Goal: Task Accomplishment & Management: Use online tool/utility

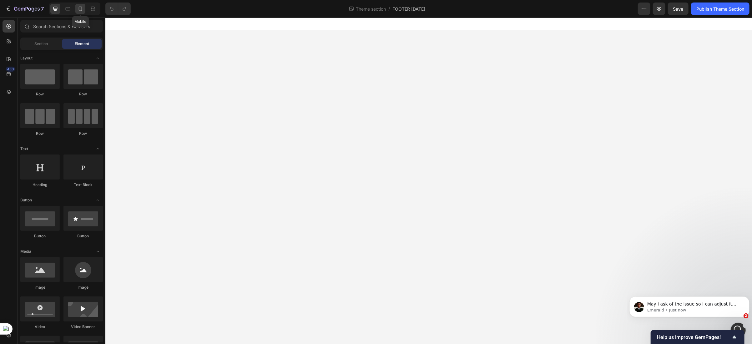
click at [83, 10] on icon at bounding box center [80, 9] width 6 height 6
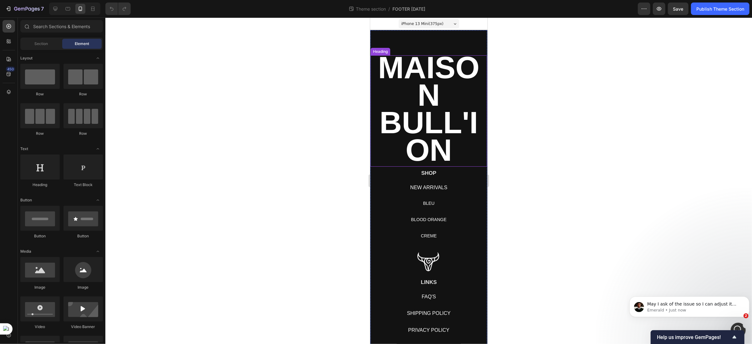
click at [386, 96] on h2 "MAISON BULL'ION" at bounding box center [428, 110] width 117 height 111
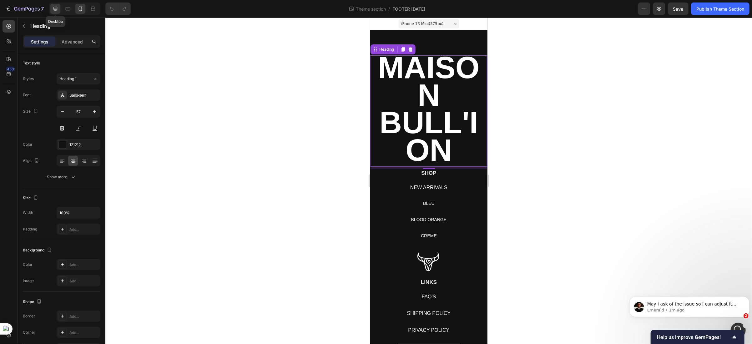
click at [55, 12] on div at bounding box center [55, 9] width 10 height 10
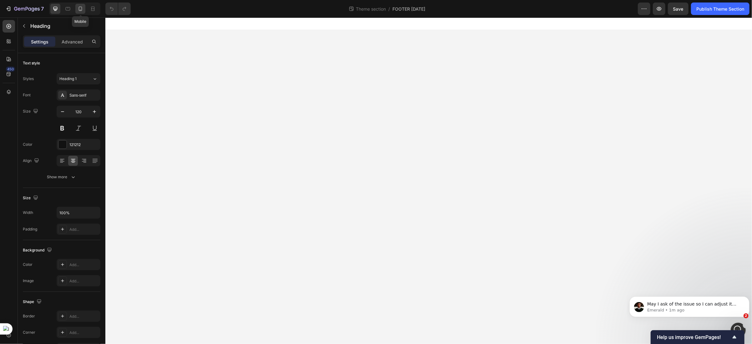
click at [77, 13] on div at bounding box center [80, 9] width 10 height 10
type input "57"
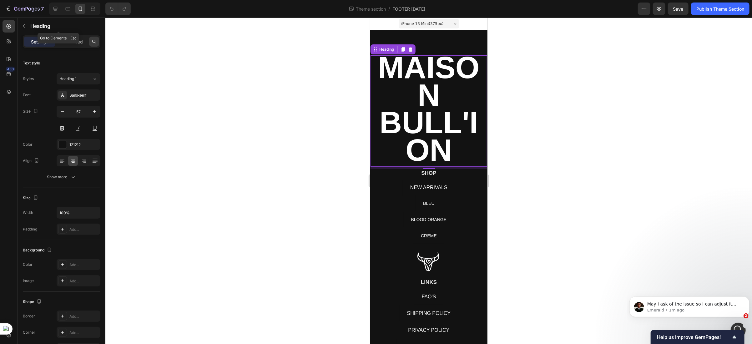
scroll to position [16, 0]
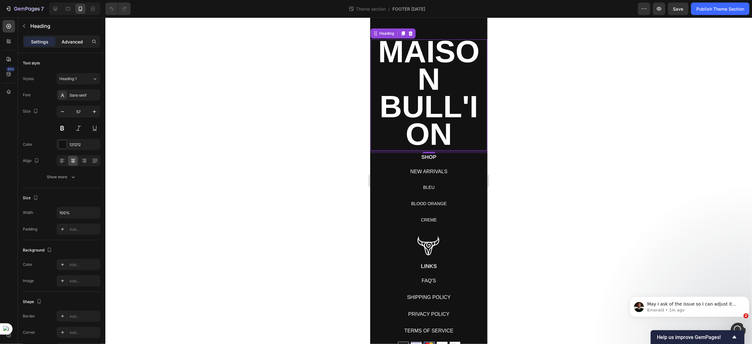
click at [77, 42] on p "Advanced" at bounding box center [72, 41] width 21 height 7
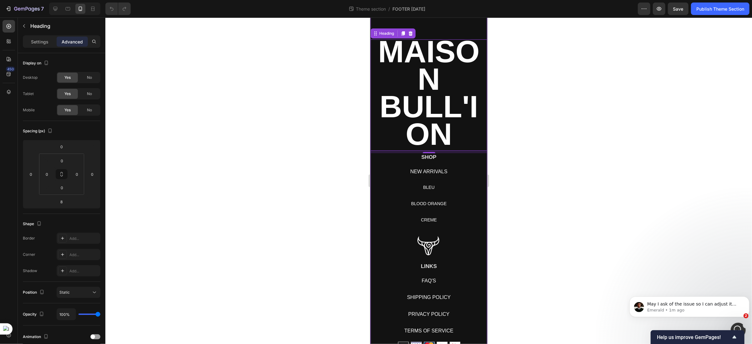
click at [445, 31] on div "MAISON BULL'ION Heading 8 SHOP Heading NEW ARRIVALS Button BLEU Button BLOOD OR…" at bounding box center [428, 194] width 117 height 361
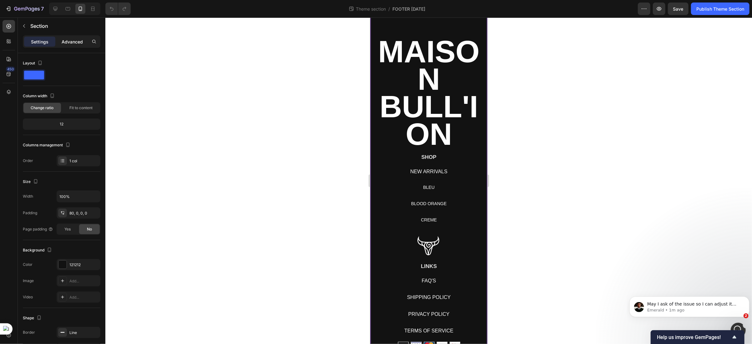
click at [70, 39] on p "Advanced" at bounding box center [72, 41] width 21 height 7
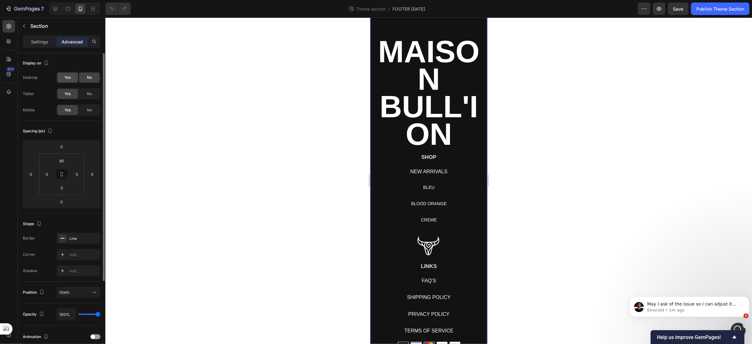
click at [66, 80] on span "Yes" at bounding box center [67, 78] width 6 height 6
click at [54, 8] on icon at bounding box center [55, 9] width 6 height 6
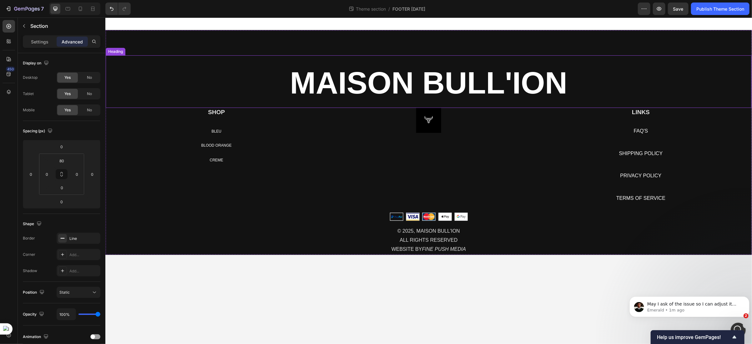
click at [377, 86] on strong "MAISON BULL'ION" at bounding box center [429, 82] width 278 height 35
click at [41, 42] on p "Settings" at bounding box center [40, 41] width 18 height 7
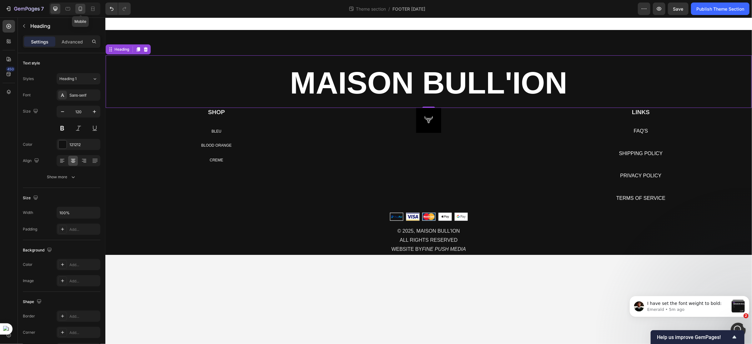
click at [82, 9] on icon at bounding box center [80, 9] width 6 height 6
type input "57"
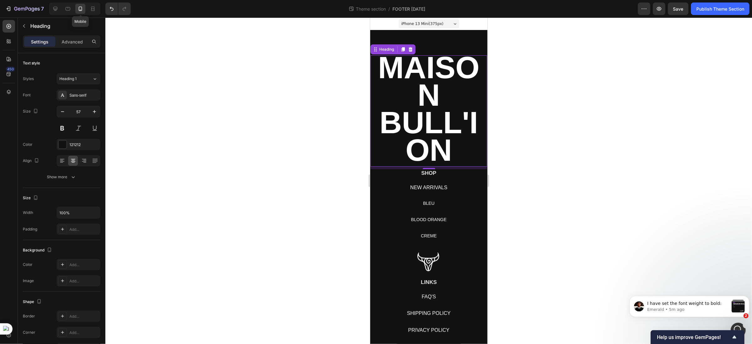
scroll to position [16, 0]
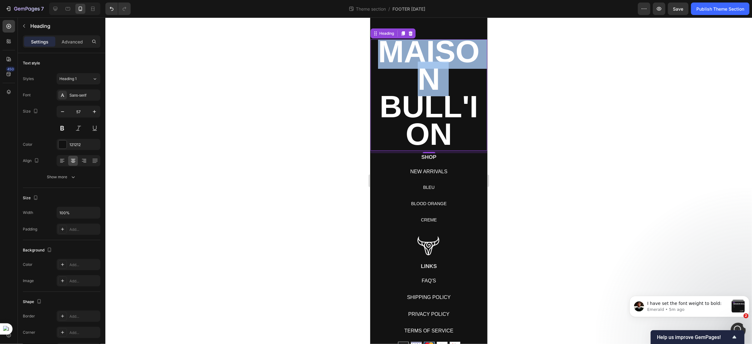
click at [423, 85] on strong "MAISON BULL'ION" at bounding box center [429, 92] width 102 height 117
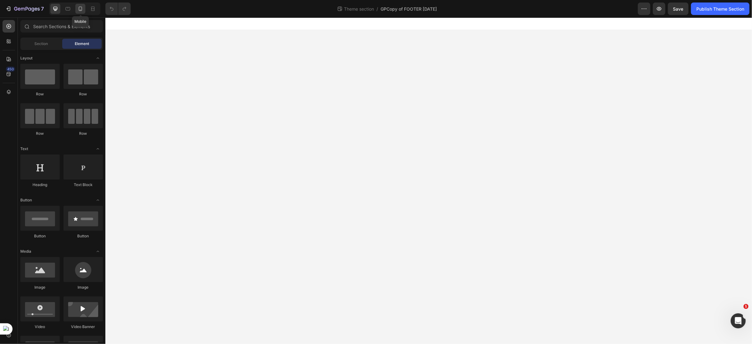
click at [79, 11] on icon at bounding box center [80, 9] width 6 height 6
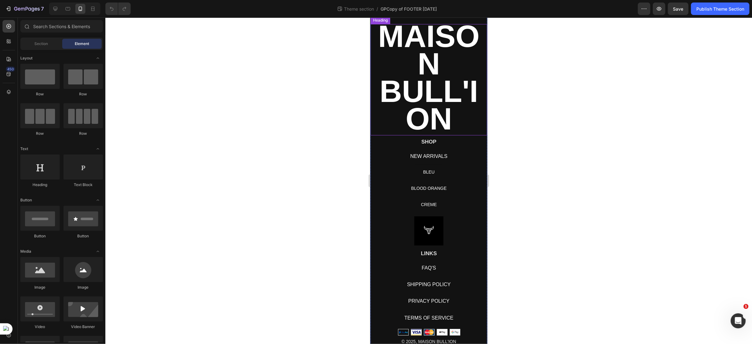
scroll to position [45, 0]
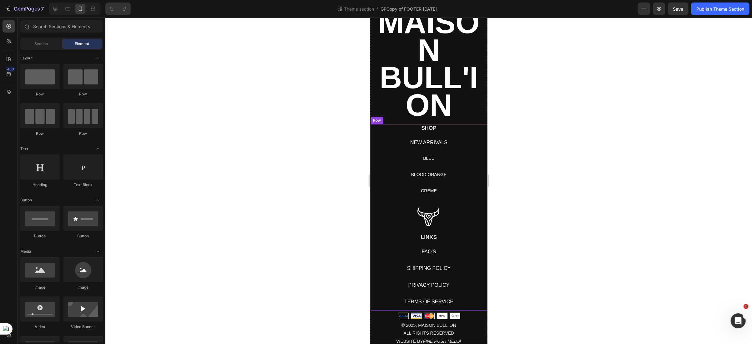
click at [56, 15] on div at bounding box center [74, 9] width 51 height 13
click at [55, 12] on div at bounding box center [55, 9] width 10 height 10
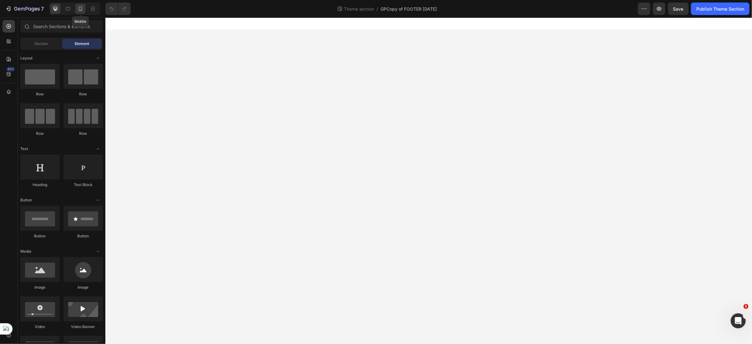
click at [80, 10] on icon at bounding box center [80, 9] width 3 height 4
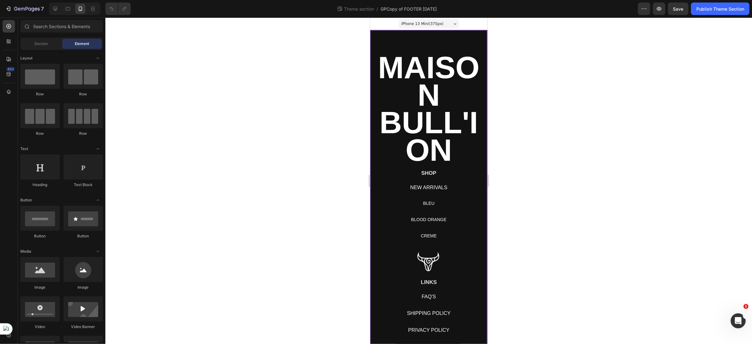
click at [381, 36] on div "MAISON BULL'ION Heading SHOP Heading NEW ARRIVALS Button BLEU Button BLOOD ORAN…" at bounding box center [428, 210] width 117 height 361
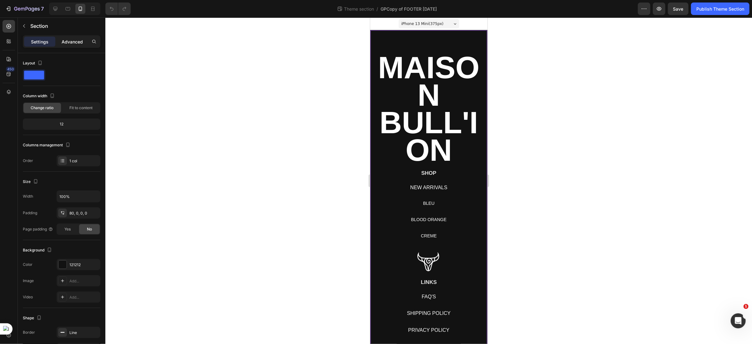
click at [66, 43] on p "Advanced" at bounding box center [72, 41] width 21 height 7
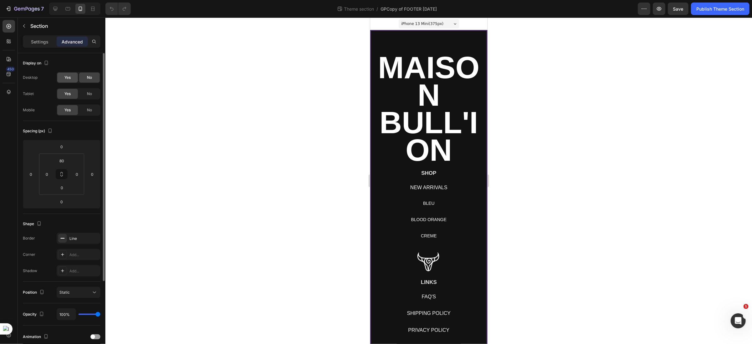
click at [66, 78] on span "Yes" at bounding box center [67, 78] width 6 height 6
click at [56, 9] on icon at bounding box center [55, 9] width 6 height 6
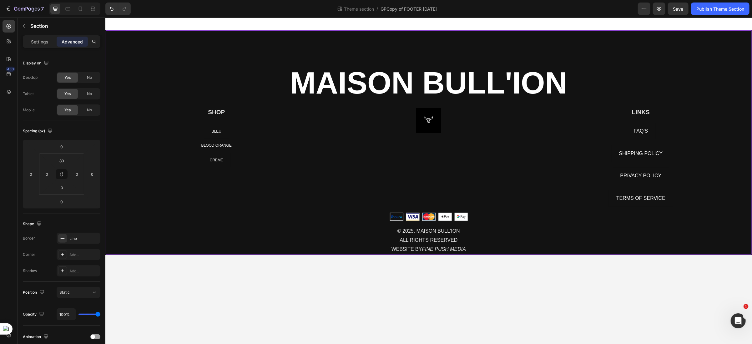
click at [145, 43] on div "MAISON BULL'ION Heading SHOP Heading NEW ARRIVALS Button BLEU Button BLOOD ORAN…" at bounding box center [428, 142] width 647 height 225
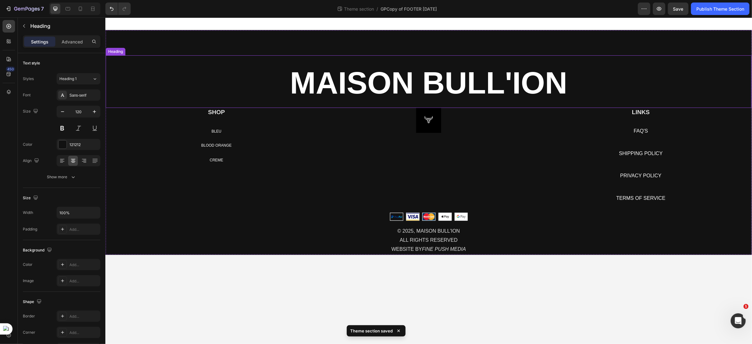
click at [259, 79] on h2 "MAISON BULL'ION" at bounding box center [428, 81] width 646 height 53
click at [271, 39] on div "MAISON BULL'ION Heading 0 SHOP Heading NEW ARRIVALS Button BLEU Button BLOOD OR…" at bounding box center [428, 142] width 647 height 225
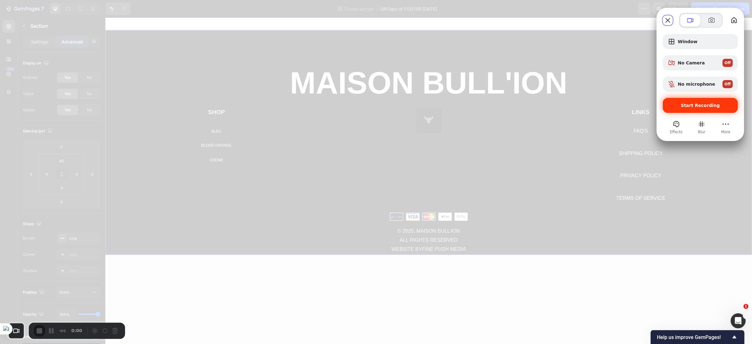
click at [701, 106] on span "Start Recording" at bounding box center [700, 105] width 39 height 5
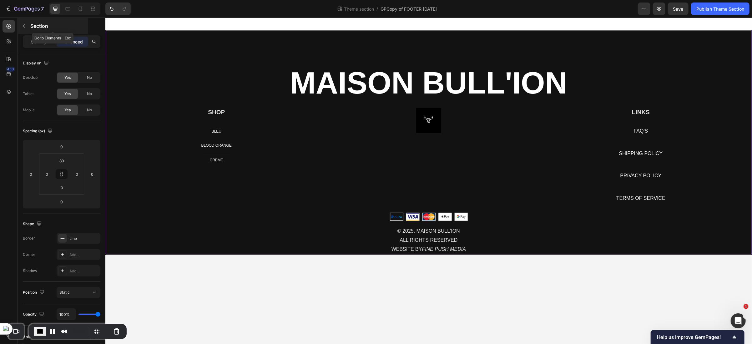
click at [23, 25] on icon "button" at bounding box center [24, 25] width 5 height 5
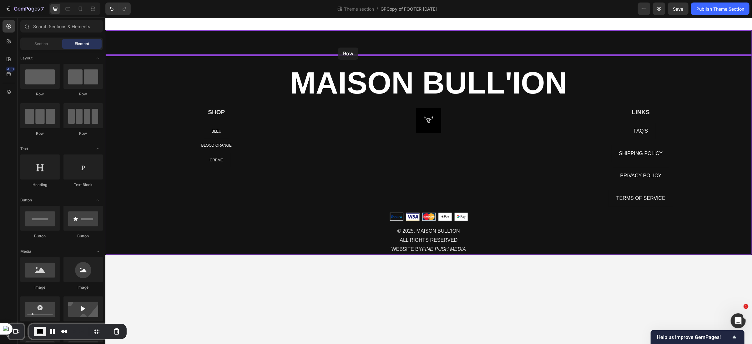
drag, startPoint x: 148, startPoint y: 95, endPoint x: 338, endPoint y: 47, distance: 195.9
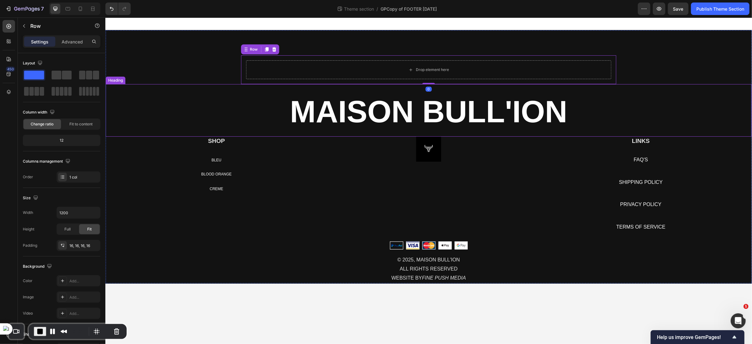
click at [336, 115] on strong "MAISON BULL'ION" at bounding box center [429, 111] width 278 height 35
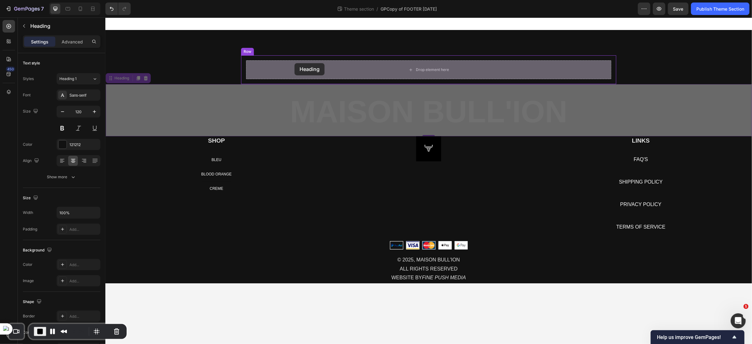
drag, startPoint x: 111, startPoint y: 79, endPoint x: 294, endPoint y: 63, distance: 184.1
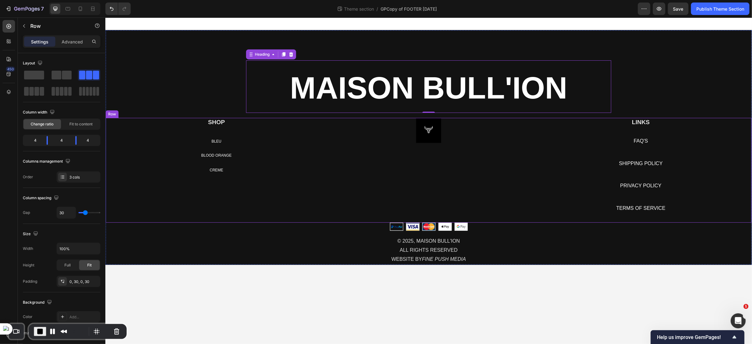
click at [330, 187] on div "Image" at bounding box center [428, 170] width 203 height 105
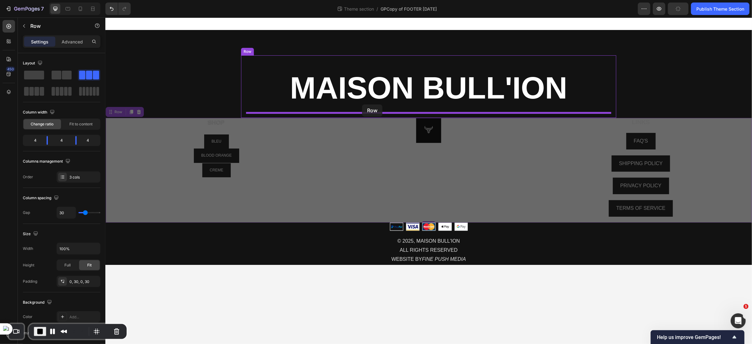
drag, startPoint x: 112, startPoint y: 110, endPoint x: 362, endPoint y: 104, distance: 250.1
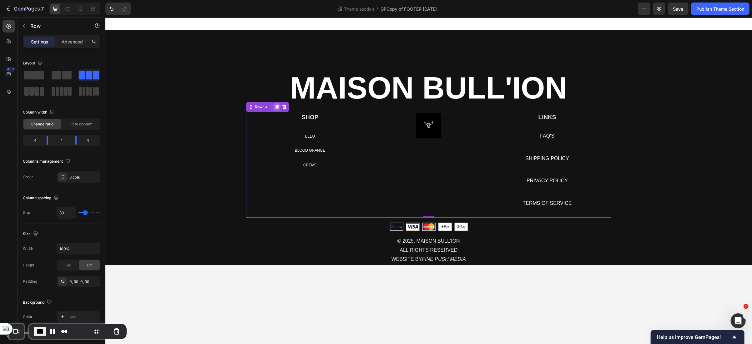
click at [275, 108] on icon at bounding box center [276, 106] width 3 height 4
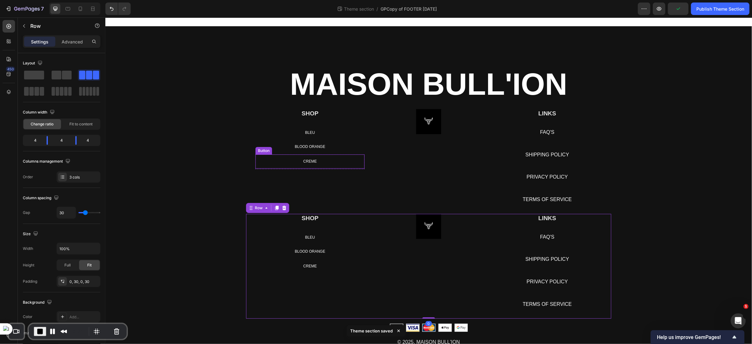
scroll to position [25, 0]
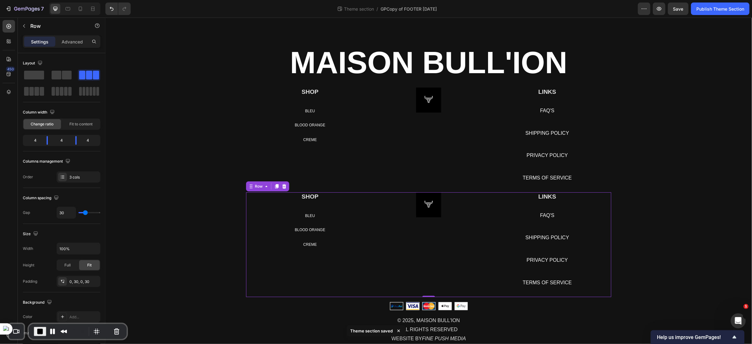
click at [251, 223] on div "SHOP Heading NEW ARRIVALS Button BLEU Button BLOOD ORANGE Button CREME Button R…" at bounding box center [428, 244] width 365 height 105
click at [69, 40] on p "Advanced" at bounding box center [72, 41] width 21 height 7
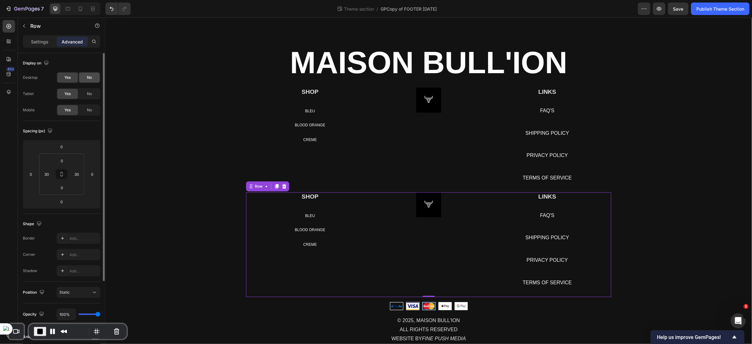
click at [87, 80] on span "No" at bounding box center [89, 78] width 5 height 6
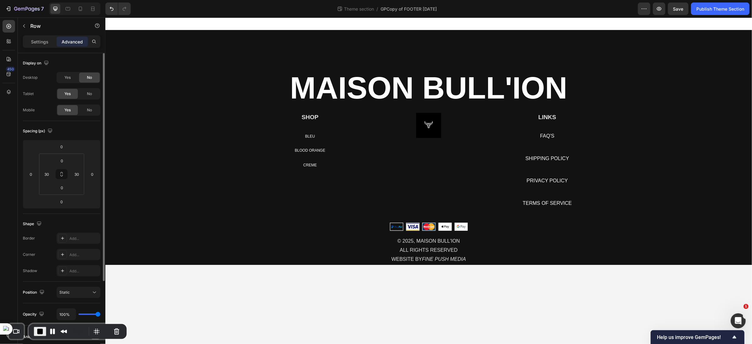
scroll to position [0, 0]
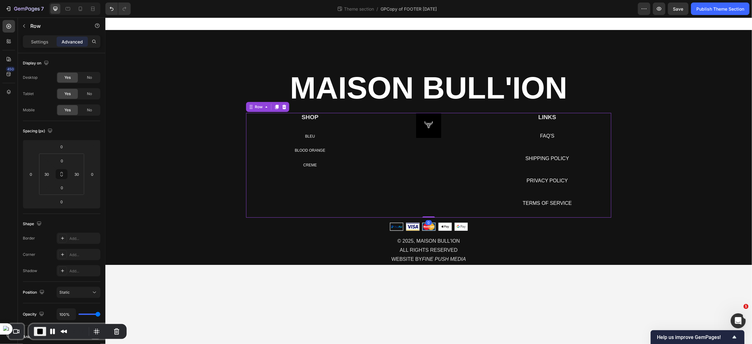
click at [407, 154] on div "Image" at bounding box center [428, 165] width 109 height 105
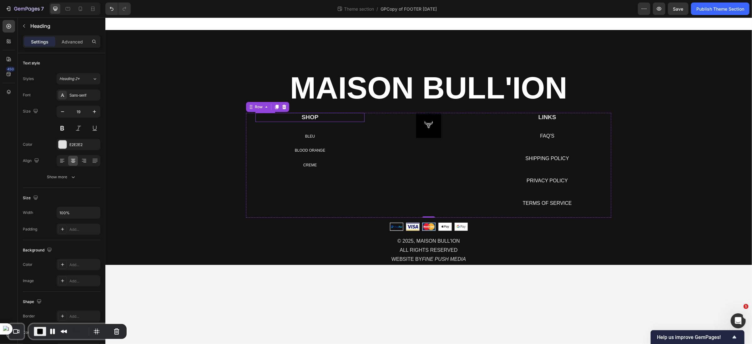
click at [310, 121] on div "SHOP Heading" at bounding box center [309, 117] width 109 height 9
click at [299, 137] on link "BLEU" at bounding box center [310, 136] width 25 height 14
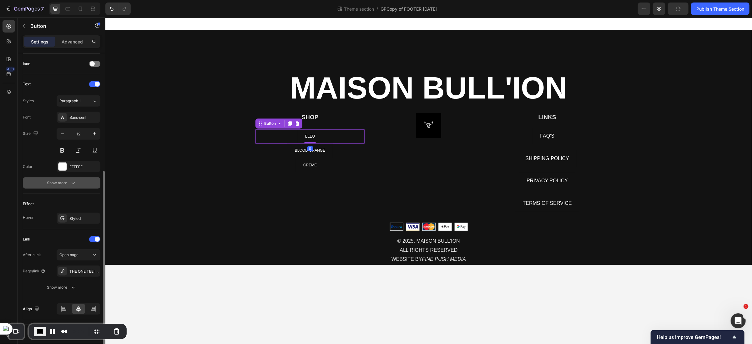
scroll to position [189, 0]
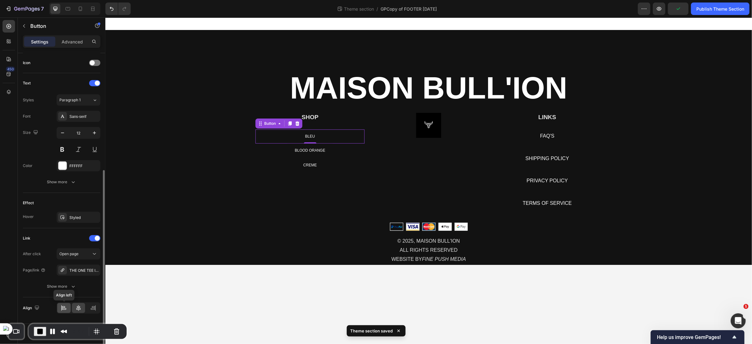
click at [63, 308] on icon at bounding box center [64, 308] width 6 height 6
click at [285, 154] on div "BLOOD ORANGE Button" at bounding box center [309, 150] width 109 height 14
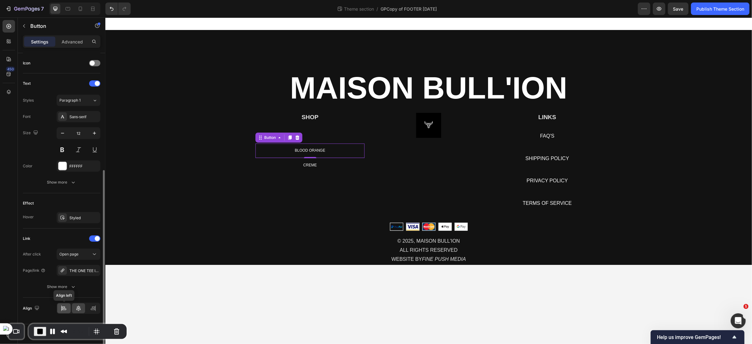
click at [62, 308] on icon at bounding box center [64, 308] width 6 height 6
click at [298, 166] on link "CREME" at bounding box center [310, 165] width 28 height 14
click at [65, 309] on icon at bounding box center [64, 310] width 4 height 2
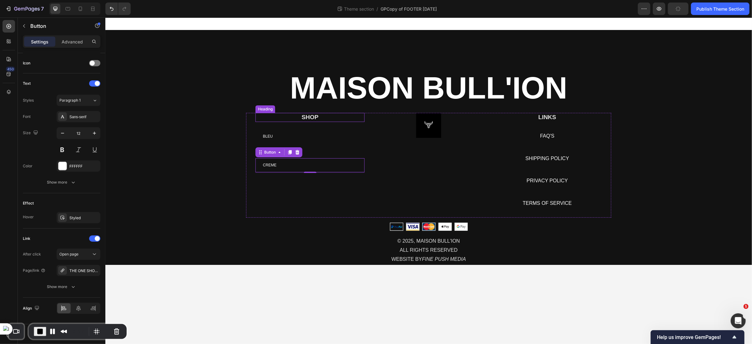
click at [319, 113] on h2 "SHOP" at bounding box center [309, 117] width 109 height 9
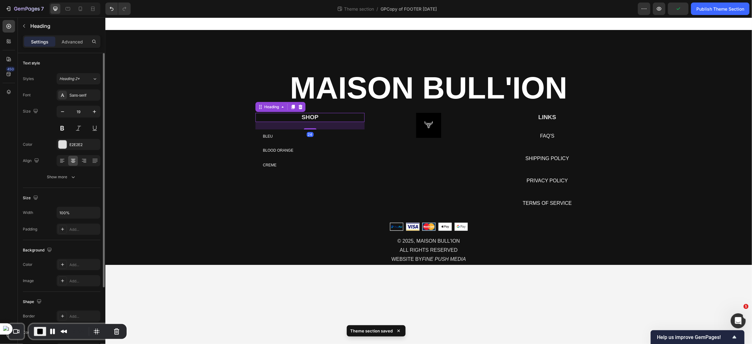
scroll to position [97, 0]
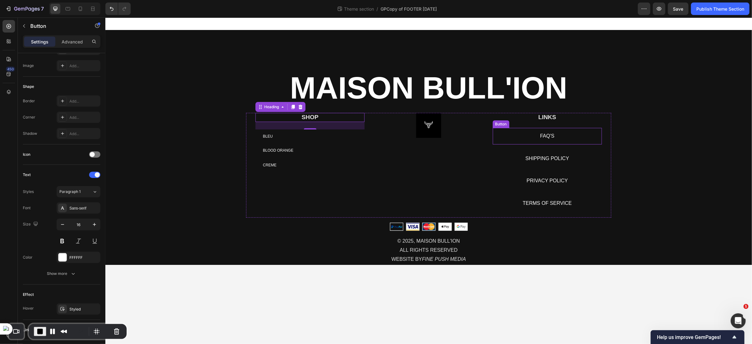
click at [529, 139] on div "FAQ'S Button" at bounding box center [547, 136] width 109 height 17
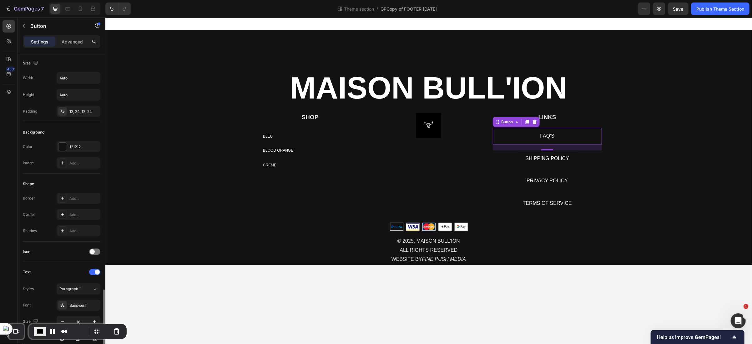
scroll to position [140, 0]
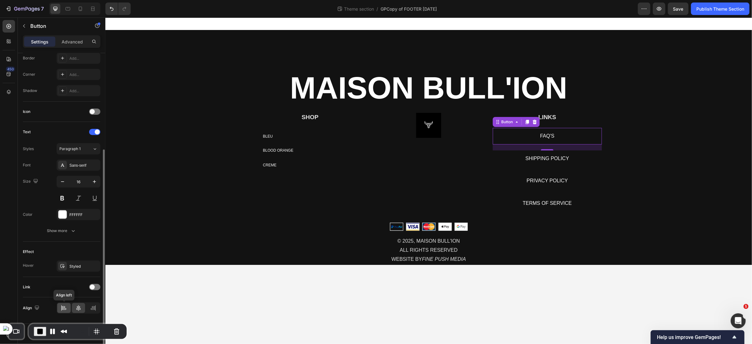
click at [65, 312] on div at bounding box center [63, 308] width 13 height 10
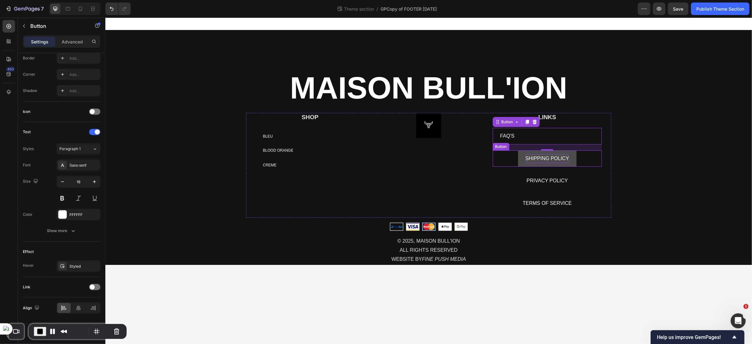
click at [546, 161] on p "SHIPPING POLICY" at bounding box center [548, 158] width 44 height 9
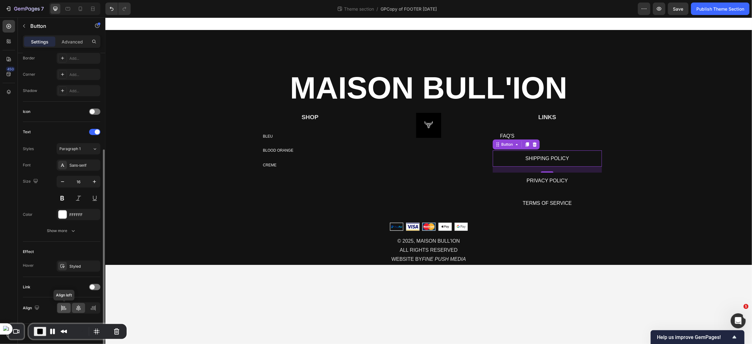
click at [64, 307] on icon at bounding box center [64, 308] width 6 height 6
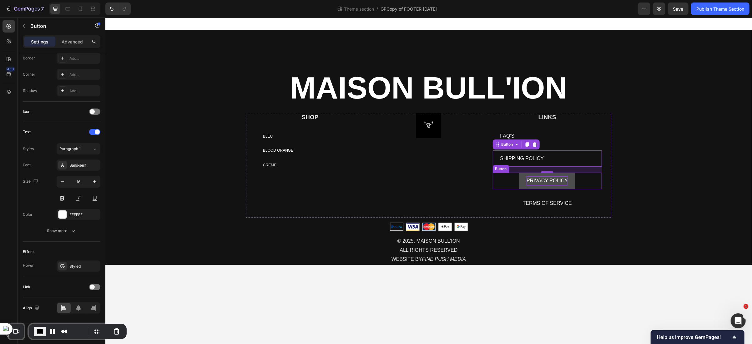
click at [535, 179] on span "PRIVACY POLICY" at bounding box center [547, 180] width 41 height 5
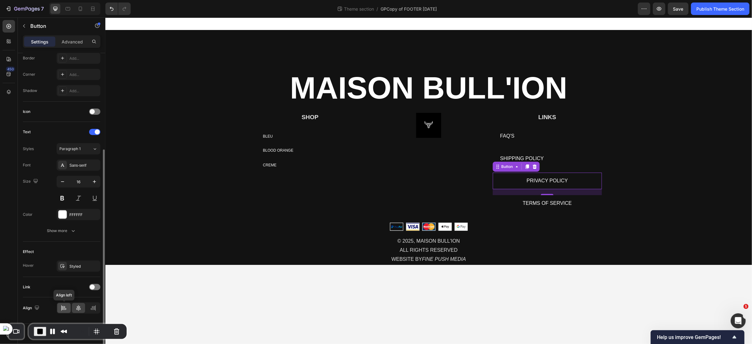
click at [63, 306] on icon at bounding box center [64, 308] width 6 height 6
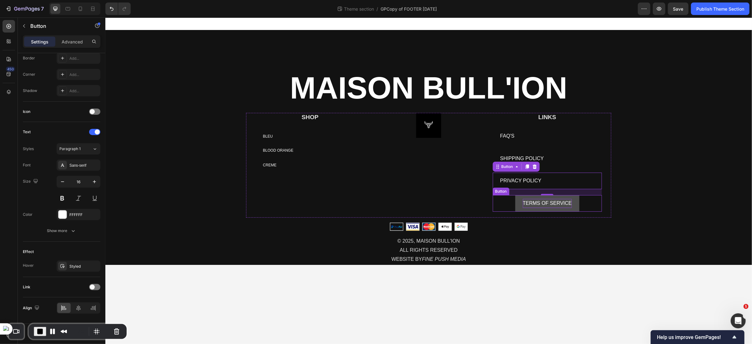
click at [533, 202] on span "TERMS OF SERVICE" at bounding box center [547, 202] width 49 height 5
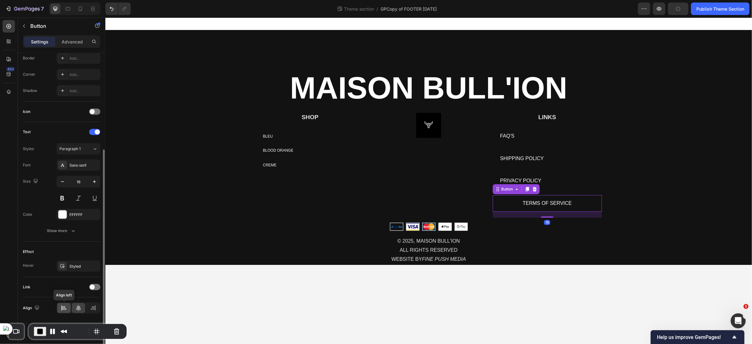
click at [62, 308] on icon at bounding box center [64, 308] width 6 height 6
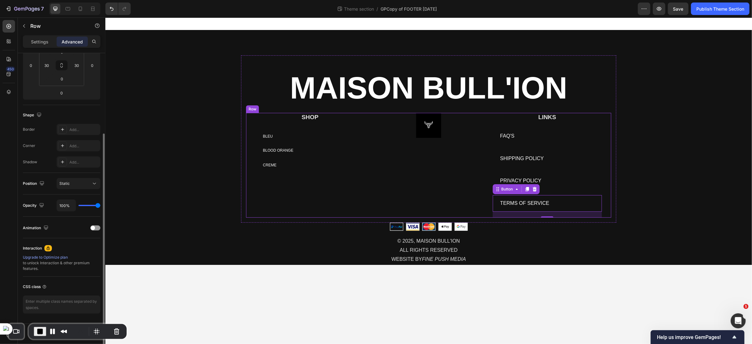
click at [395, 143] on div "Image" at bounding box center [428, 165] width 109 height 105
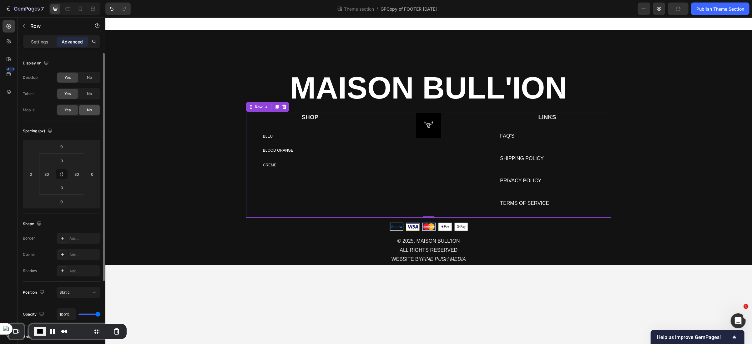
click at [91, 114] on div "No" at bounding box center [89, 110] width 21 height 10
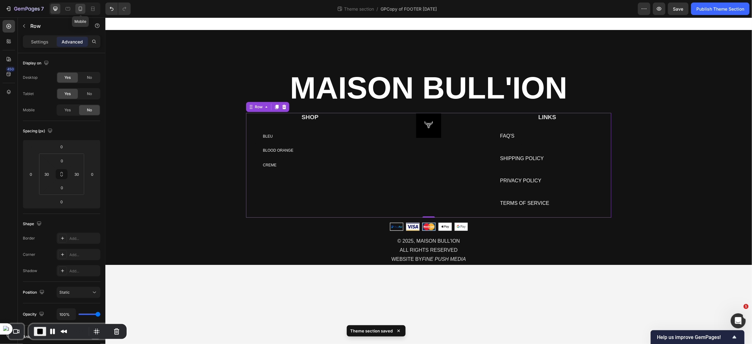
click at [80, 13] on div at bounding box center [80, 9] width 10 height 10
type input "7"
type input "15"
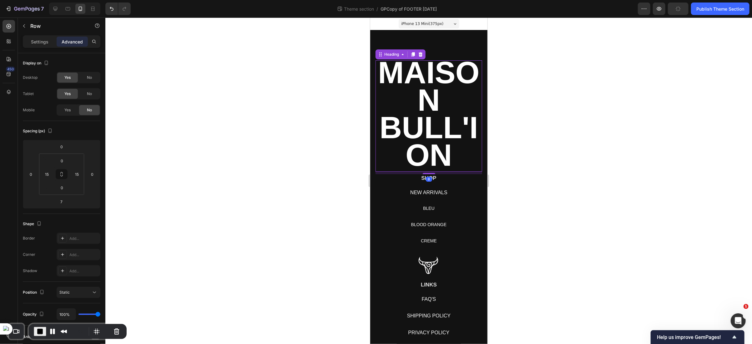
click at [397, 97] on h2 "MAISON BULL'ION" at bounding box center [428, 115] width 107 height 111
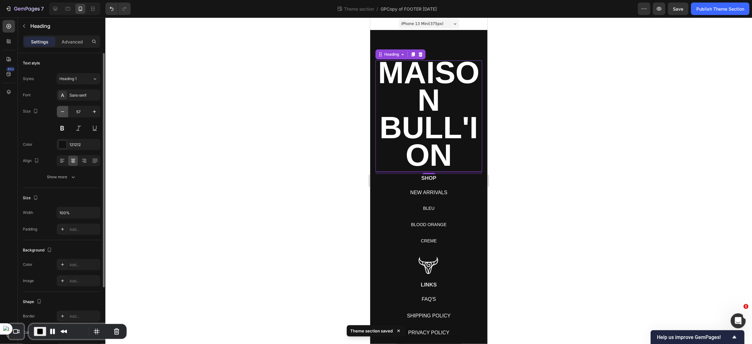
click at [60, 109] on icon "button" at bounding box center [62, 112] width 6 height 6
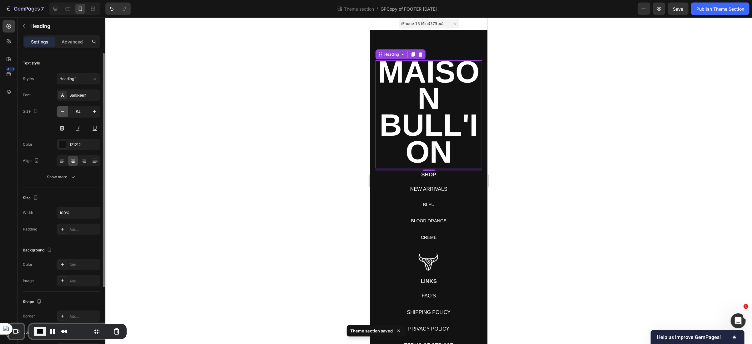
click at [60, 109] on icon "button" at bounding box center [62, 112] width 6 height 6
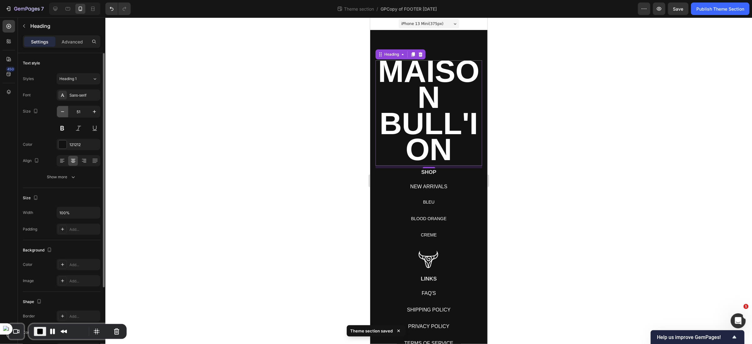
click at [60, 109] on icon "button" at bounding box center [62, 112] width 6 height 6
type input "48"
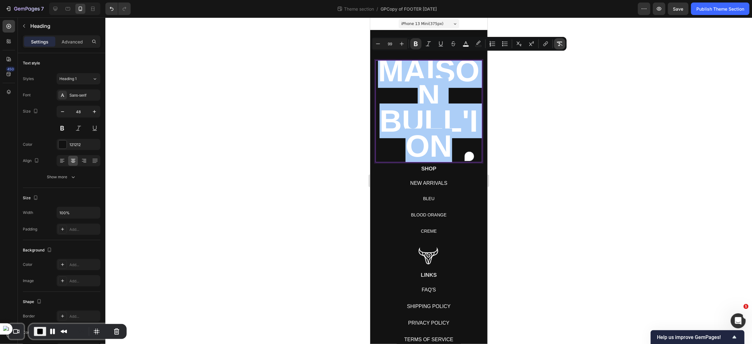
click at [560, 42] on icon "Editor contextual toolbar" at bounding box center [560, 44] width 6 height 4
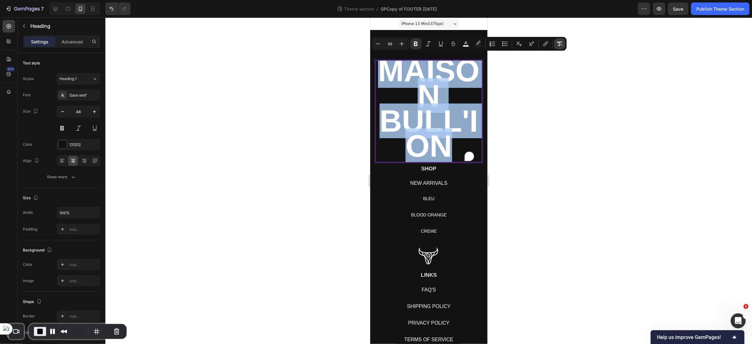
type input "48"
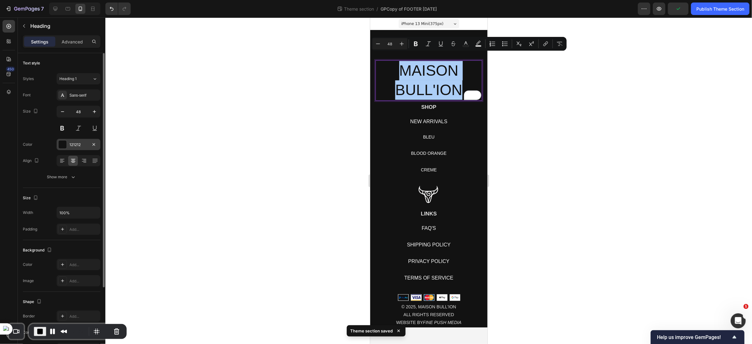
click at [74, 142] on div "121212" at bounding box center [78, 145] width 18 height 6
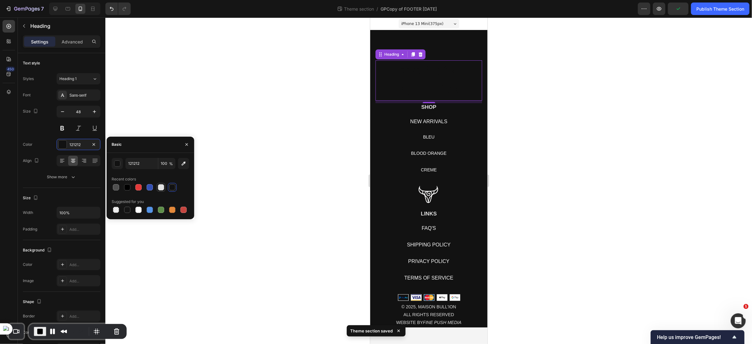
click at [161, 187] on div at bounding box center [161, 187] width 6 height 6
type input "E2E2E2"
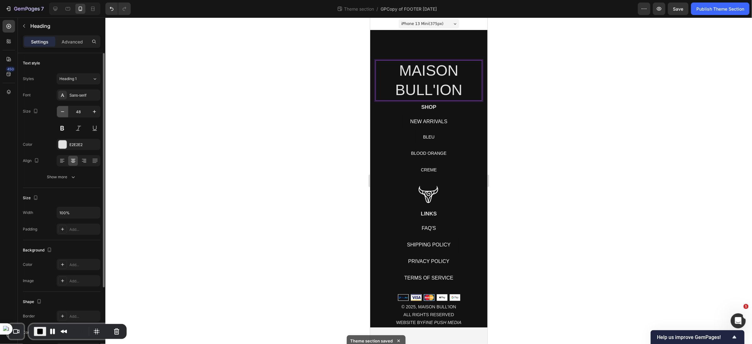
click at [63, 115] on button "button" at bounding box center [62, 111] width 11 height 11
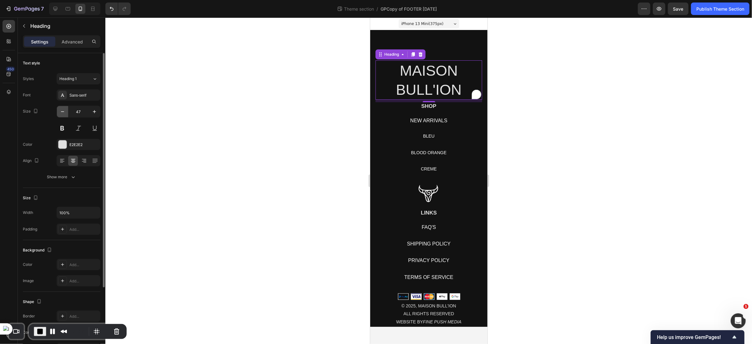
click at [63, 115] on button "button" at bounding box center [62, 111] width 11 height 11
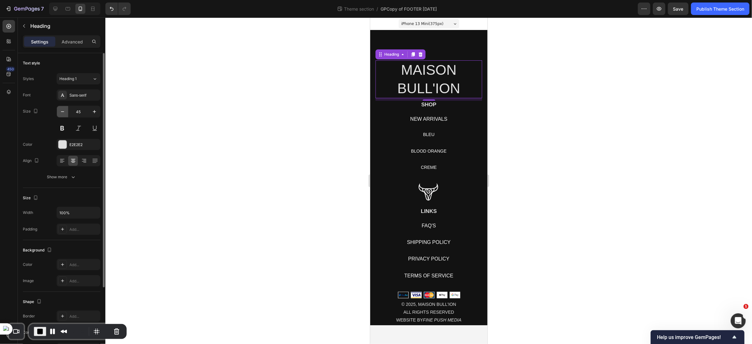
click at [63, 115] on button "button" at bounding box center [62, 111] width 11 height 11
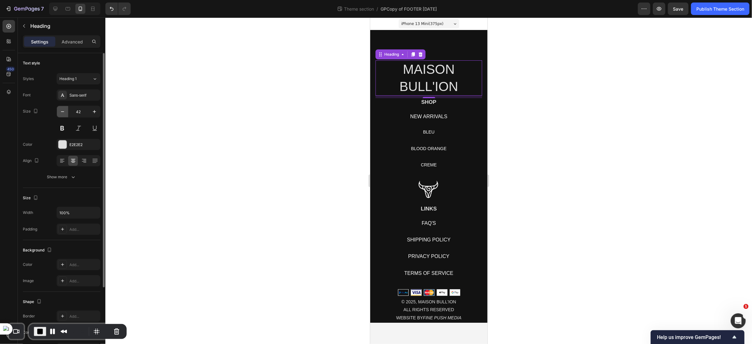
click at [63, 115] on button "button" at bounding box center [62, 111] width 11 height 11
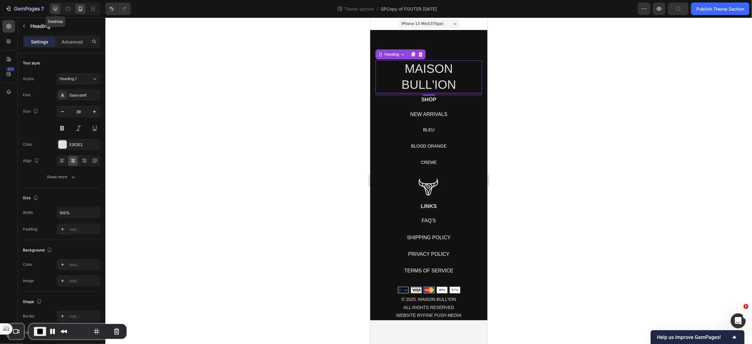
click at [55, 11] on icon at bounding box center [55, 9] width 6 height 6
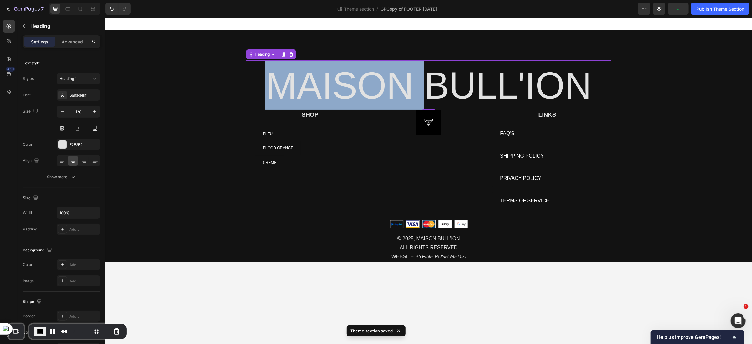
click at [381, 86] on p "MAISON BULL'ION" at bounding box center [429, 85] width 364 height 49
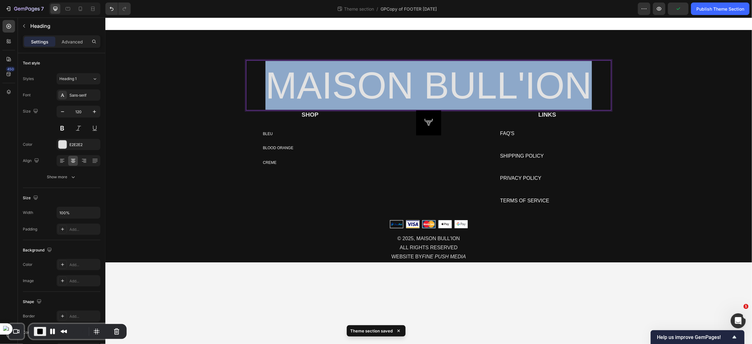
click at [381, 86] on p "MAISON BULL'ION" at bounding box center [429, 85] width 364 height 49
click at [471, 80] on p "MAISON BULL'ION" at bounding box center [429, 85] width 364 height 49
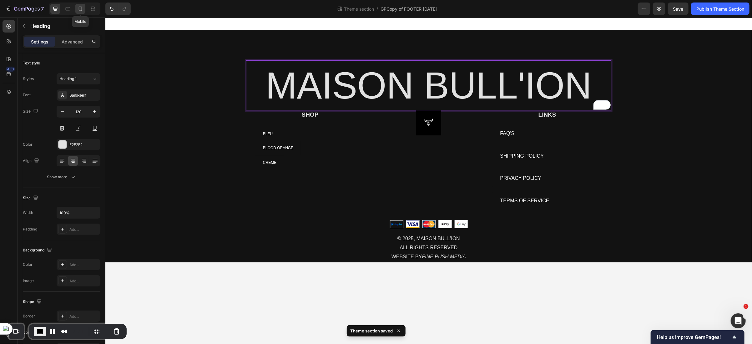
click at [81, 11] on icon at bounding box center [80, 9] width 6 height 6
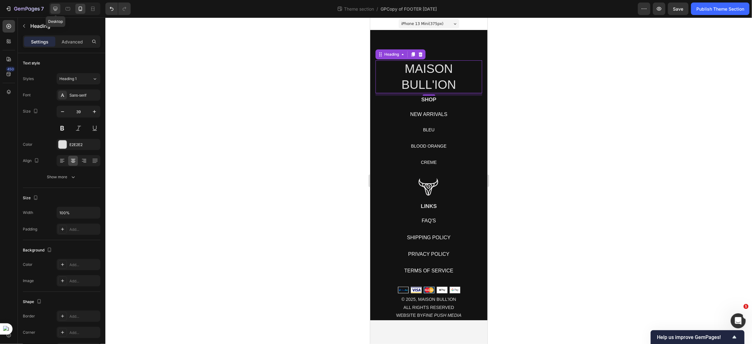
click at [56, 9] on icon at bounding box center [56, 9] width 4 height 4
type input "120"
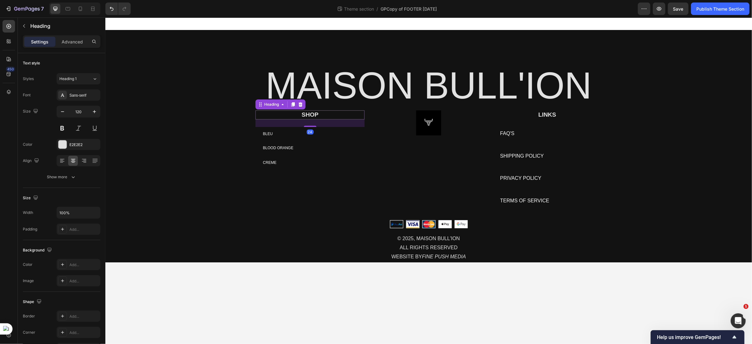
click at [301, 117] on h2 "SHOP" at bounding box center [309, 114] width 109 height 9
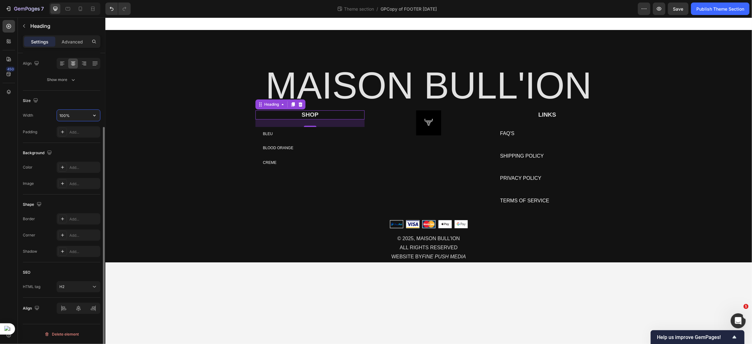
click at [81, 119] on input "100%" at bounding box center [78, 115] width 43 height 11
click at [91, 114] on icon "button" at bounding box center [94, 115] width 6 height 6
click at [72, 155] on span "Default" at bounding box center [65, 155] width 13 height 6
type input "1200"
click at [80, 308] on icon at bounding box center [78, 309] width 4 height 6
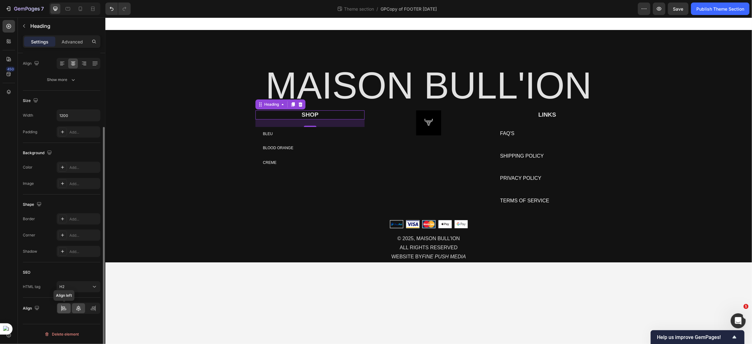
click at [67, 308] on icon at bounding box center [64, 308] width 6 height 6
click at [269, 116] on h2 "SHOP" at bounding box center [309, 114] width 109 height 9
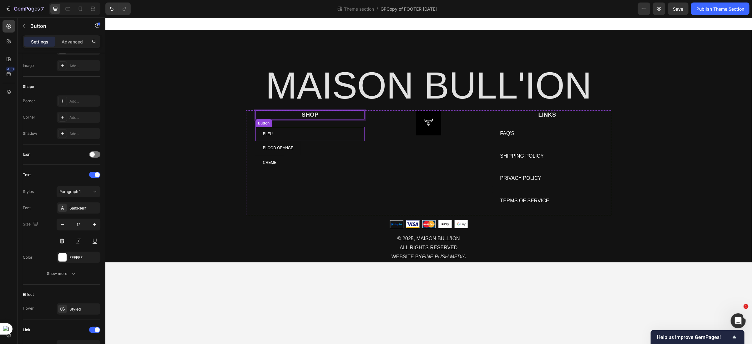
click at [286, 134] on div "BLEU Button" at bounding box center [309, 134] width 109 height 14
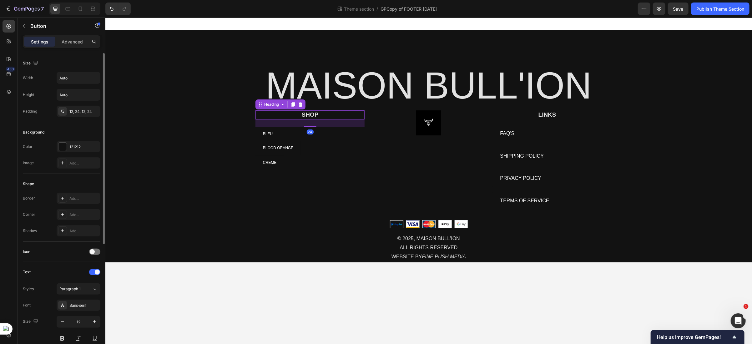
click at [322, 115] on p "SHOP" at bounding box center [310, 115] width 108 height 8
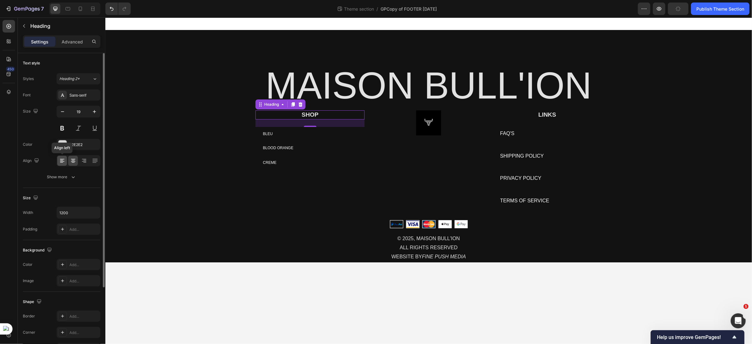
click at [61, 161] on icon at bounding box center [61, 160] width 3 height 1
